Goal: Check status: Check status

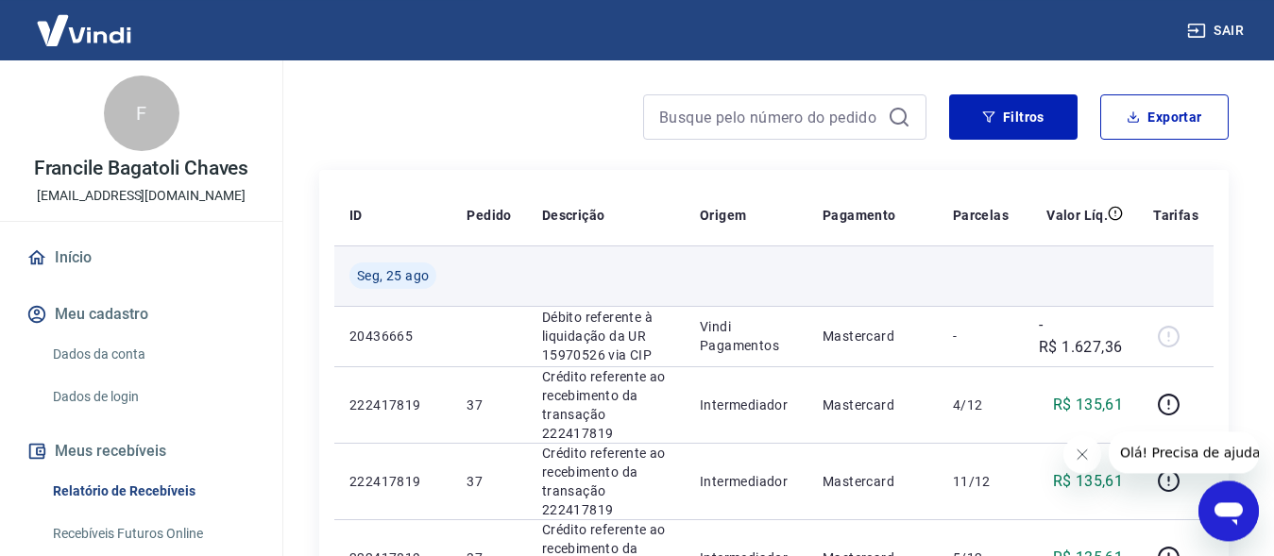
scroll to position [289, 0]
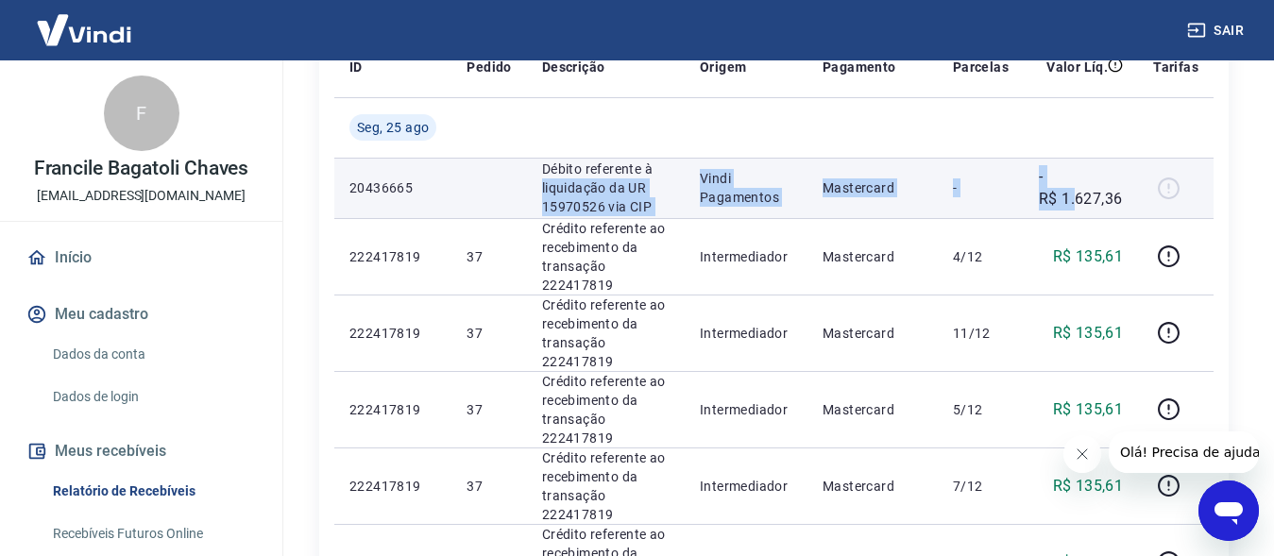
drag, startPoint x: 537, startPoint y: 180, endPoint x: 1077, endPoint y: 200, distance: 540.4
click at [1077, 200] on tr "20436665 Débito referente à liquidação da UR 15970526 via CIP Vindi Pagamentos …" at bounding box center [773, 188] width 879 height 60
click at [909, 206] on td "Mastercard" at bounding box center [872, 188] width 130 height 60
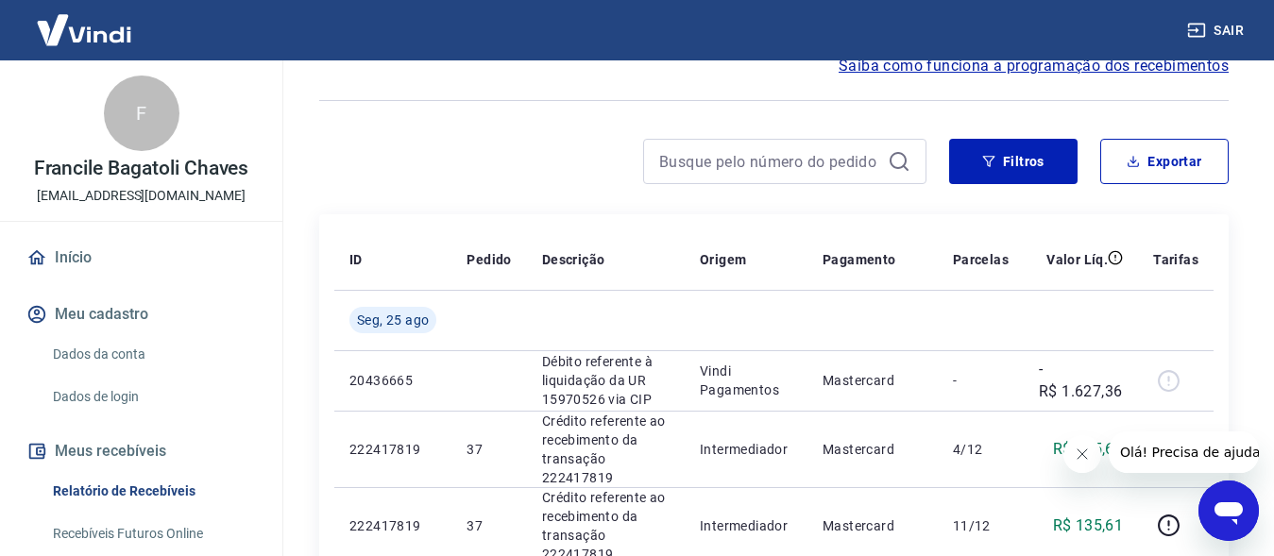
scroll to position [0, 0]
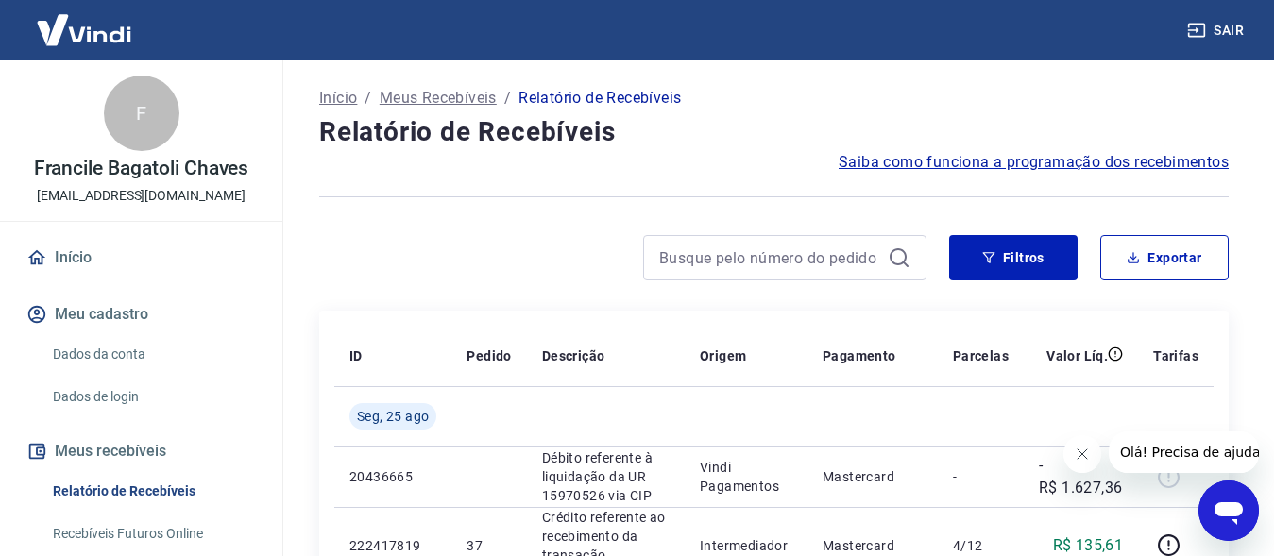
click at [84, 248] on link "Início" at bounding box center [141, 258] width 237 height 42
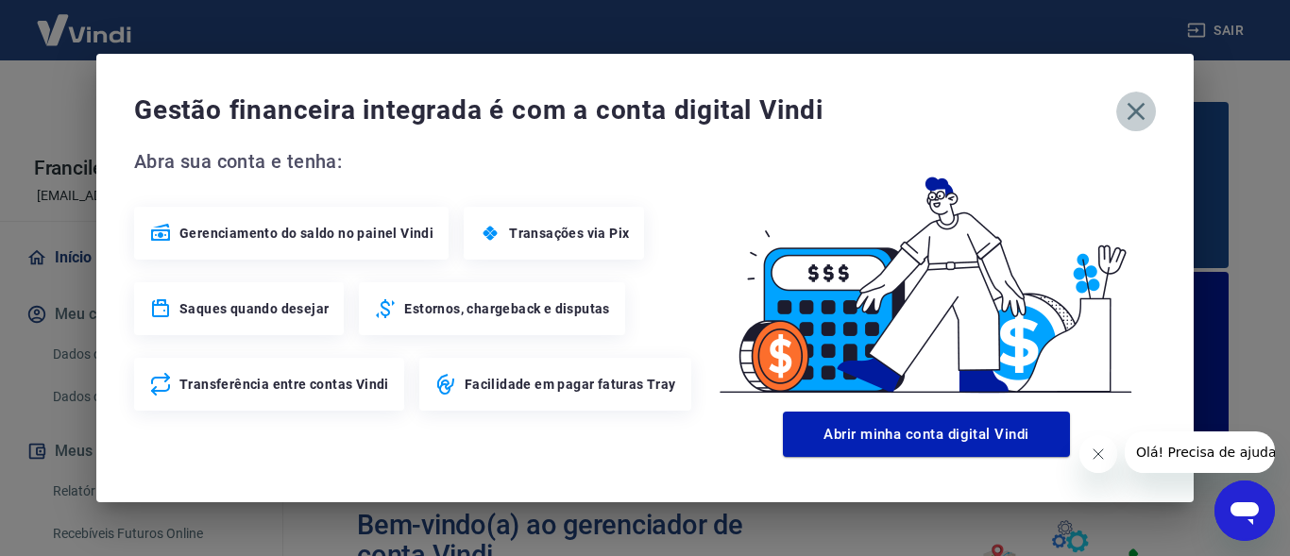
click at [1118, 106] on button "button" at bounding box center [1136, 112] width 40 height 40
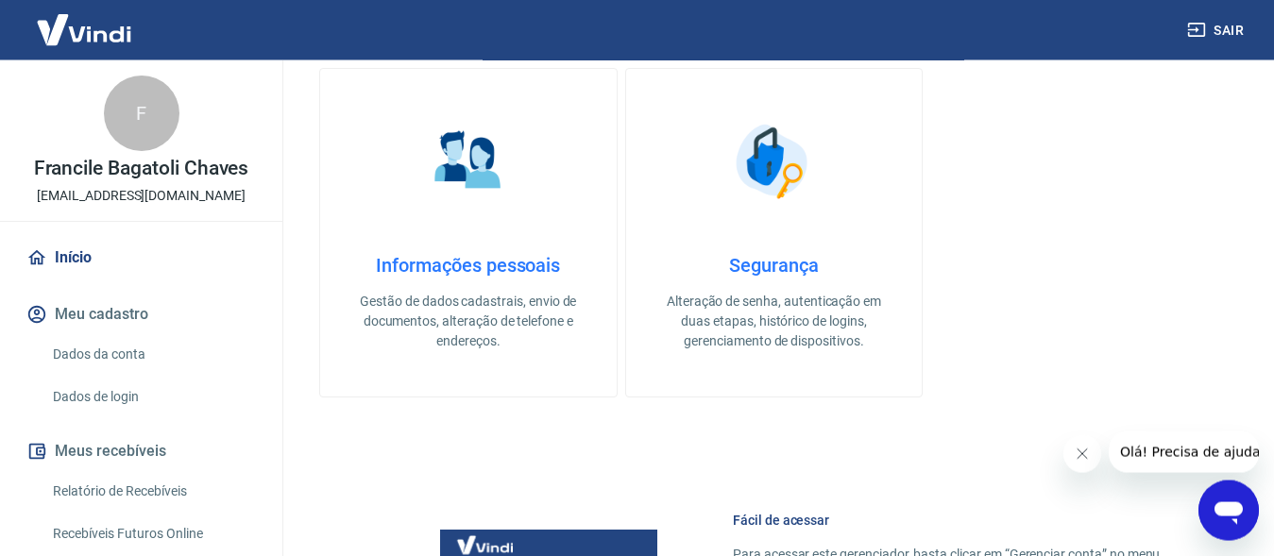
scroll to position [963, 0]
